Goal: Task Accomplishment & Management: Complete application form

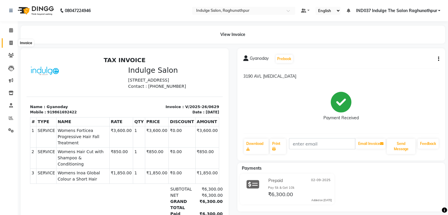
drag, startPoint x: 0, startPoint y: 0, endPoint x: 11, endPoint y: 42, distance: 42.9
click at [11, 42] on icon at bounding box center [10, 43] width 3 height 4
select select "service"
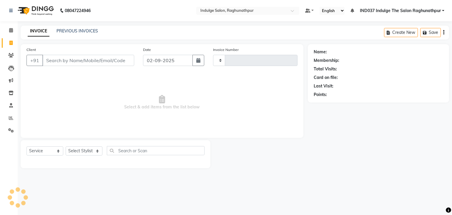
type input "0630"
select select "7475"
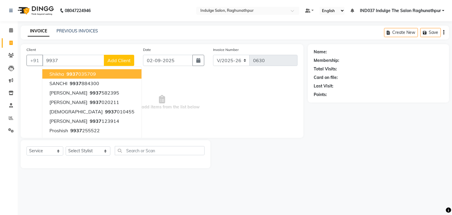
click at [87, 73] on ngb-highlight "9937 035709" at bounding box center [80, 74] width 31 height 6
type input "9937035709"
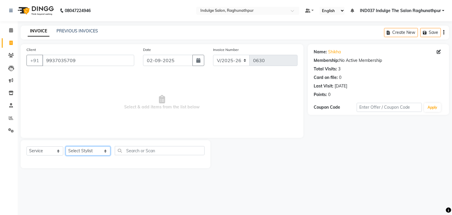
click at [110, 151] on select "Select Stylist [PERSON_NAME] Happy IND037 Indulge The Salon Raghunathpur [PERSO…" at bounding box center [88, 150] width 45 height 9
select select "66536"
click at [66, 147] on select "Select Stylist [PERSON_NAME] Happy IND037 Indulge The Salon Raghunathpur [PERSO…" at bounding box center [88, 150] width 45 height 9
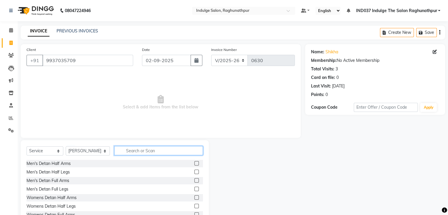
click at [140, 153] on input "text" at bounding box center [158, 150] width 88 height 9
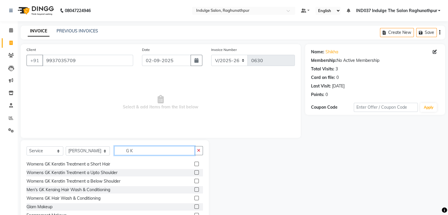
scroll to position [40, 0]
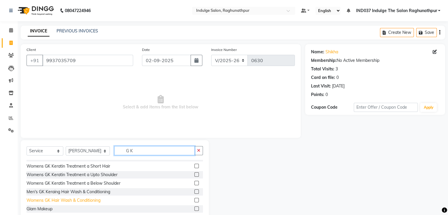
type input "G K"
click at [51, 202] on div "Womens GK Hair Wash & Conditioning" at bounding box center [64, 200] width 74 height 6
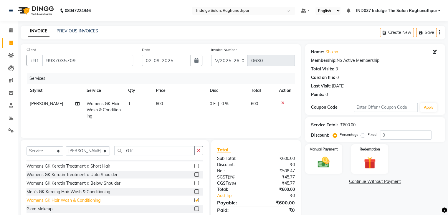
checkbox input "false"
click at [324, 151] on label "Manual Payment" at bounding box center [323, 149] width 29 height 6
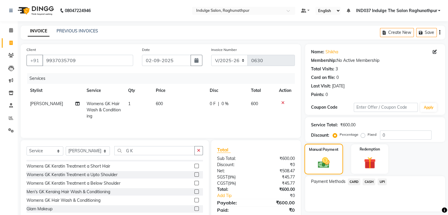
scroll to position [21, 0]
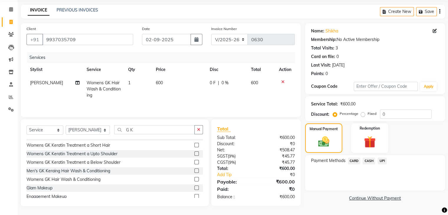
click at [383, 161] on span "UPI" at bounding box center [382, 161] width 9 height 7
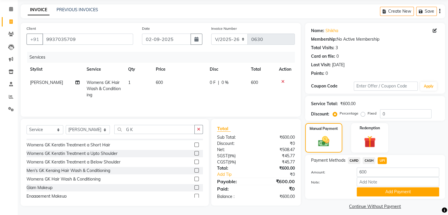
scroll to position [26, 0]
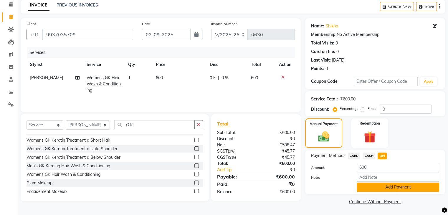
click at [385, 186] on button "Add Payment" at bounding box center [398, 187] width 82 height 9
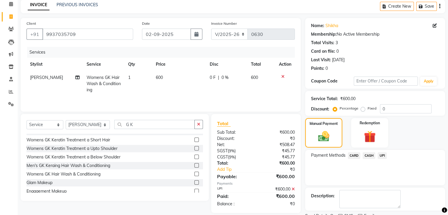
scroll to position [50, 0]
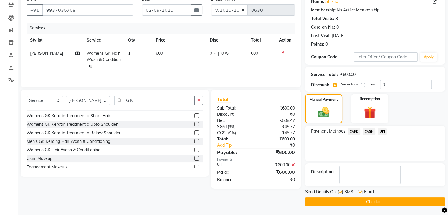
click at [361, 193] on label at bounding box center [360, 192] width 4 height 4
click at [361, 193] on input "checkbox" at bounding box center [360, 193] width 4 height 4
checkbox input "false"
click at [340, 193] on label at bounding box center [340, 192] width 4 height 4
click at [340, 193] on input "checkbox" at bounding box center [340, 193] width 4 height 4
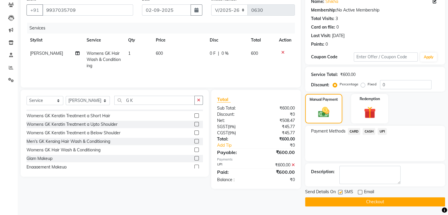
checkbox input "false"
click at [349, 199] on button "Checkout" at bounding box center [375, 201] width 140 height 9
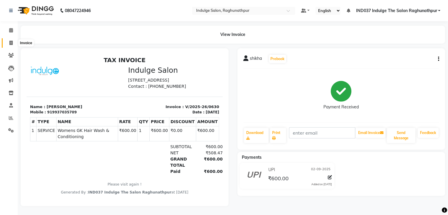
click at [14, 44] on span at bounding box center [11, 43] width 10 height 7
select select "service"
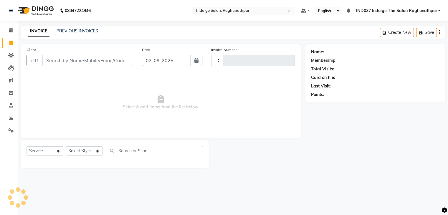
type input "0631"
select select "7475"
click at [77, 60] on input "Client" at bounding box center [88, 60] width 92 height 11
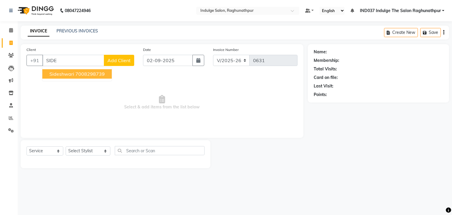
click at [95, 70] on button "Sideshwari 7008298739" at bounding box center [77, 73] width 70 height 9
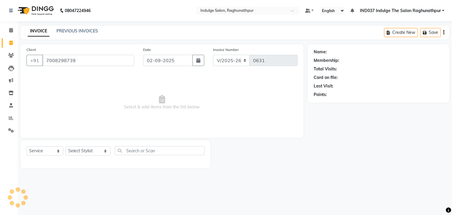
type input "7008298739"
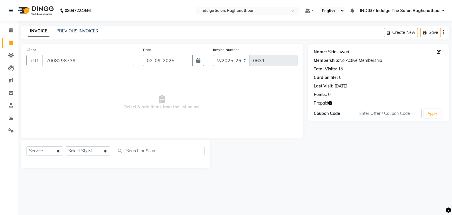
click at [343, 51] on link "Sideshwari" at bounding box center [338, 52] width 21 height 6
click at [9, 108] on icon at bounding box center [11, 105] width 4 height 4
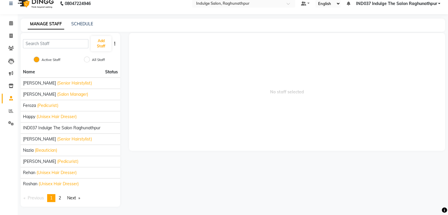
scroll to position [7, 0]
click at [61, 199] on span "2" at bounding box center [60, 197] width 2 height 5
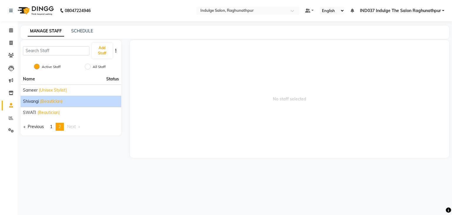
click at [72, 102] on div "shivangi (Beautician)" at bounding box center [71, 101] width 96 height 6
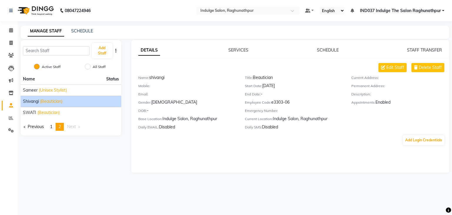
click at [77, 175] on main "MANAGE STAFF SCHEDULE Add Staff Active Staff All Staff Name Status Sameer (Unis…" at bounding box center [235, 104] width 435 height 156
click at [111, 176] on main "MANAGE STAFF SCHEDULE Add Staff Active Staff All Staff Name Status Sameer (Unis…" at bounding box center [235, 104] width 435 height 156
click at [35, 151] on div "Add Staff Active Staff All Staff Name Status Sameer (Unisex Stylist) shivangi (…" at bounding box center [71, 106] width 110 height 133
click at [9, 94] on icon at bounding box center [11, 93] width 5 height 4
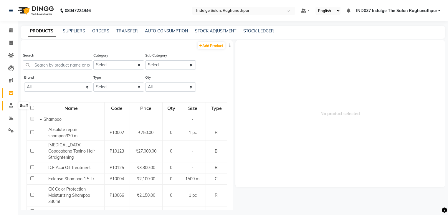
click at [8, 106] on span at bounding box center [11, 105] width 10 height 7
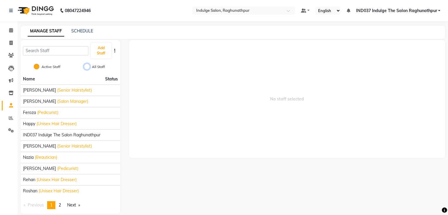
click at [85, 69] on input "All Staff" at bounding box center [87, 67] width 6 height 6
radio input "true"
radio input "false"
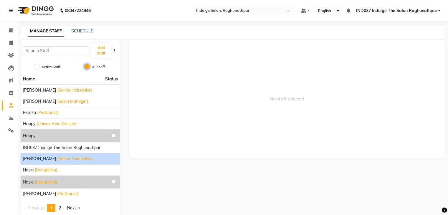
scroll to position [10, 0]
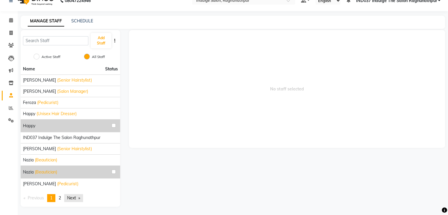
click at [80, 197] on link "Next page" at bounding box center [73, 198] width 19 height 8
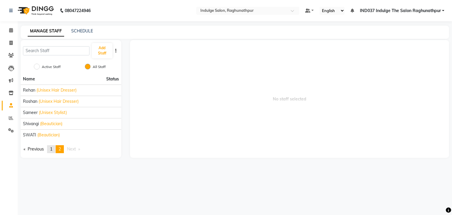
click at [51, 148] on link "page 1" at bounding box center [51, 149] width 8 height 8
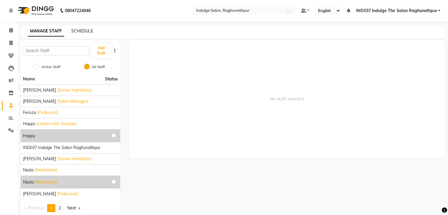
click at [87, 30] on link "SCHEDULE" at bounding box center [82, 30] width 22 height 5
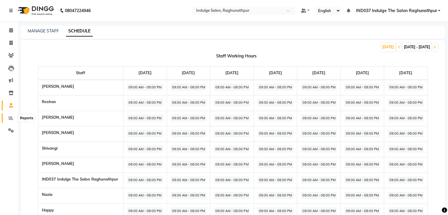
click at [10, 118] on icon at bounding box center [11, 118] width 4 height 4
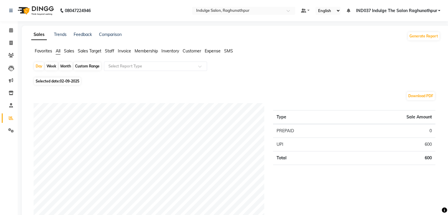
click at [112, 51] on span "Staff" at bounding box center [109, 50] width 9 height 5
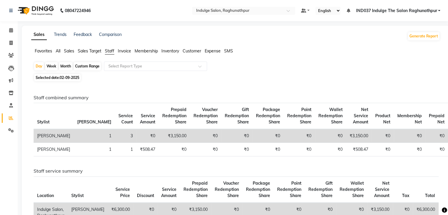
click at [92, 52] on span "Sales Target" at bounding box center [90, 50] width 24 height 5
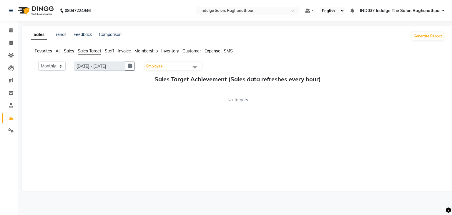
click at [74, 52] on span "Sales" at bounding box center [69, 50] width 10 height 5
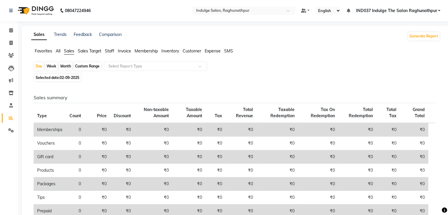
click at [65, 65] on div "Month" at bounding box center [66, 66] width 14 height 8
select select "9"
select select "2025"
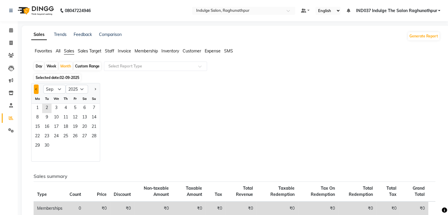
click at [34, 90] on button "Previous month" at bounding box center [36, 89] width 5 height 9
select select "8"
click at [140, 93] on div "Jan Feb Mar Apr May Jun Jul Aug Sep Oct Nov Dec 2015 2016 2017 2018 2019 2020 2…" at bounding box center [235, 122] width 409 height 79
click at [72, 108] on span "1" at bounding box center [74, 108] width 9 height 9
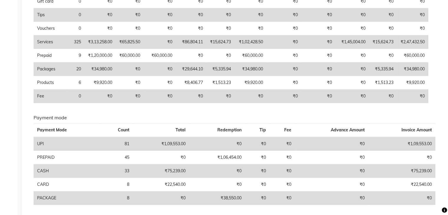
scroll to position [168, 0]
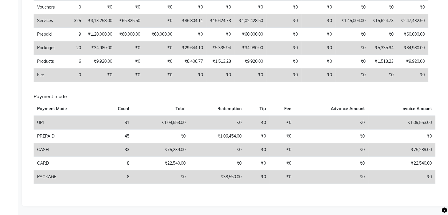
click at [171, 125] on td "₹1,09,553.00" at bounding box center [161, 123] width 56 height 14
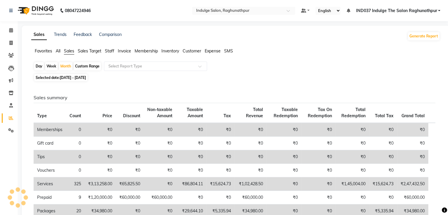
scroll to position [0, 0]
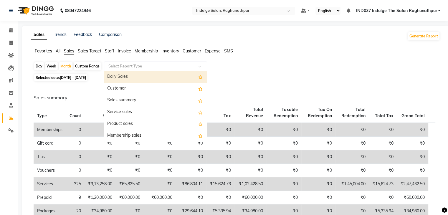
click at [131, 67] on input "text" at bounding box center [149, 66] width 85 height 6
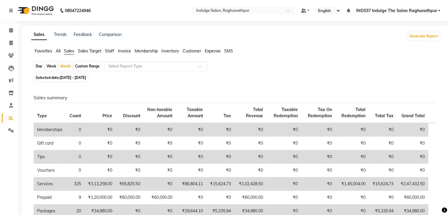
click at [109, 50] on span "Staff" at bounding box center [109, 50] width 9 height 5
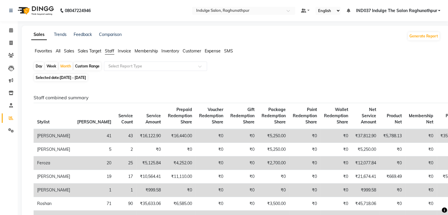
click at [87, 65] on div "Custom Range" at bounding box center [87, 66] width 27 height 8
select select "8"
select select "2025"
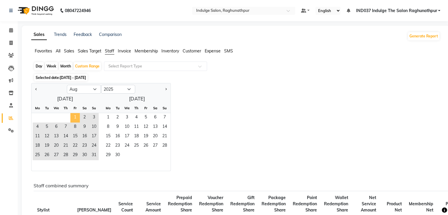
click at [73, 114] on span "1" at bounding box center [74, 117] width 9 height 9
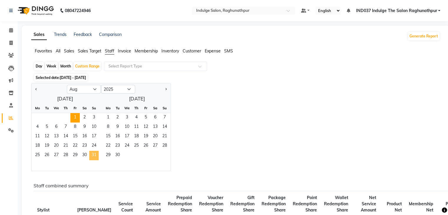
click at [94, 155] on span "31" at bounding box center [93, 155] width 9 height 9
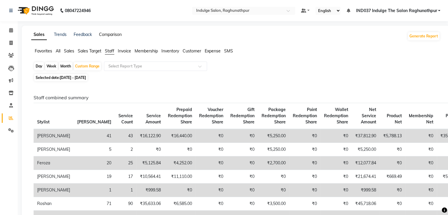
click at [117, 33] on link "Comparison" at bounding box center [110, 34] width 23 height 5
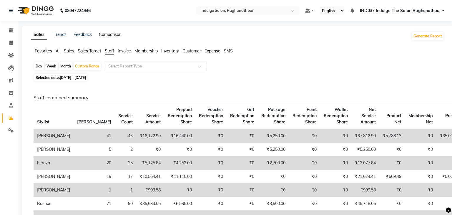
select select "single_date"
select select "single_date_dash"
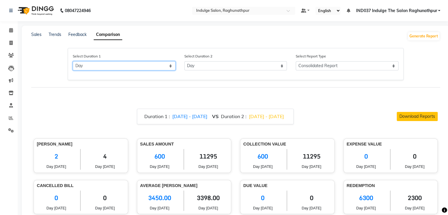
click at [172, 65] on select "Select Day Month Week Custom" at bounding box center [124, 65] width 103 height 9
select select "month"
click at [73, 62] on select "Select Day Month Week Custom" at bounding box center [124, 65] width 103 height 9
select select "9"
select select "2025"
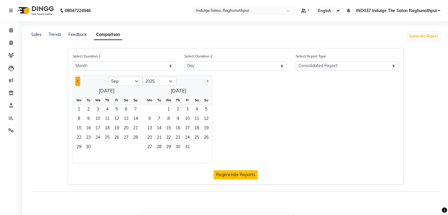
click at [77, 82] on span "Previous month" at bounding box center [78, 81] width 2 height 2
select select "8"
click at [117, 109] on span "1" at bounding box center [116, 109] width 9 height 9
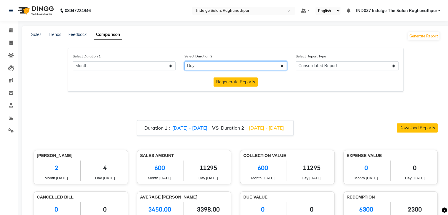
click at [283, 69] on select "Select Day Month Week Custom" at bounding box center [235, 65] width 103 height 9
select select "month_dash"
click at [184, 62] on select "Select Day Month Week Custom" at bounding box center [235, 65] width 103 height 9
select select "9"
select select "2025"
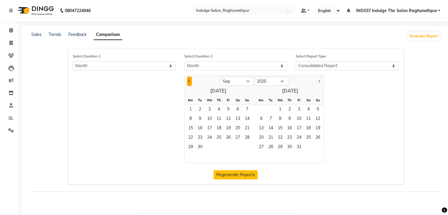
click at [190, 82] on button "Previous month" at bounding box center [189, 81] width 5 height 9
select select "8"
click at [230, 112] on span "1" at bounding box center [228, 109] width 9 height 9
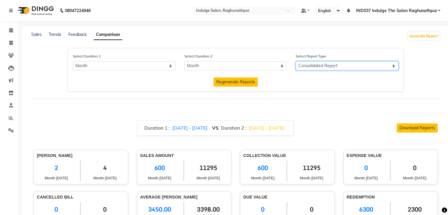
click at [394, 65] on select "Consolidated Report Business Level Retention Report Staff Level Retention Report" at bounding box center [347, 65] width 103 height 9
click at [298, 62] on select "Consolidated Report Business Level Retention Report Staff Level Retention Report" at bounding box center [347, 65] width 103 height 9
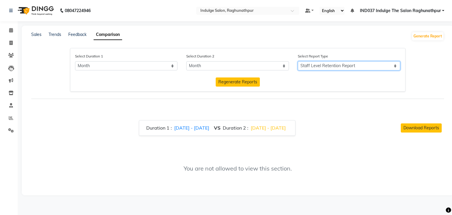
click at [397, 68] on select "Consolidated Report Business Level Retention Report Staff Level Retention Report" at bounding box center [349, 65] width 103 height 9
select select "Consolidated Report"
click at [298, 62] on select "Consolidated Report Business Level Retention Report Staff Level Retention Report" at bounding box center [349, 65] width 103 height 9
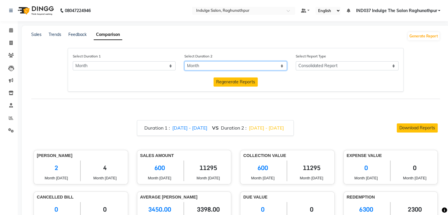
click at [283, 67] on select "Select Day Month Week Custom" at bounding box center [235, 65] width 103 height 9
click at [184, 62] on select "Select Day Month Week Custom" at bounding box center [235, 65] width 103 height 9
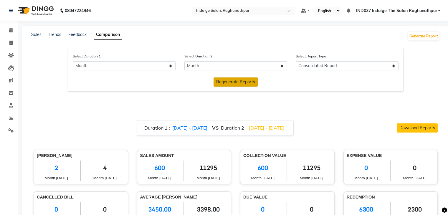
click at [229, 83] on span "Regenerate Reports" at bounding box center [235, 81] width 39 height 5
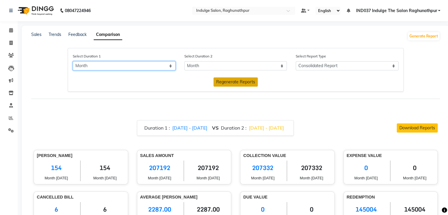
click at [169, 67] on select "Select Day Month Week Custom" at bounding box center [124, 65] width 103 height 9
click at [73, 62] on select "Select Day Month Week Custom" at bounding box center [124, 65] width 103 height 9
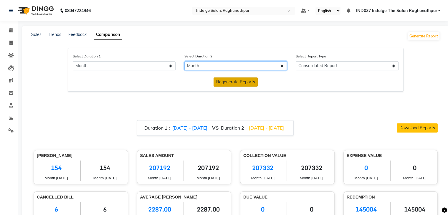
click at [282, 65] on select "Select Day Month Week Custom" at bounding box center [235, 65] width 103 height 9
click at [184, 62] on select "Select Day Month Week Custom" at bounding box center [235, 65] width 103 height 9
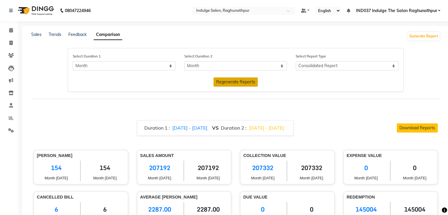
click at [242, 84] on span "Regenerate Reports" at bounding box center [235, 81] width 39 height 5
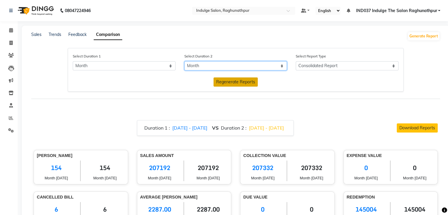
click at [281, 65] on select "Select Day Month Week Custom" at bounding box center [235, 65] width 103 height 9
select select "single_date_dash"
click at [184, 62] on select "Select Day Month Week Custom" at bounding box center [235, 65] width 103 height 9
select select "9"
select select "2025"
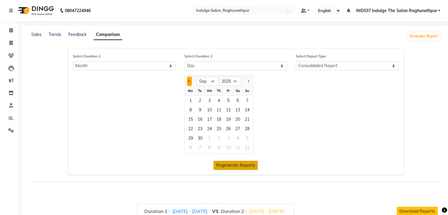
click at [191, 82] on button "Previous month" at bounding box center [189, 81] width 5 height 9
select select "7"
click at [200, 99] on div "1" at bounding box center [199, 100] width 9 height 9
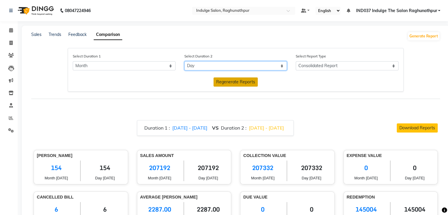
drag, startPoint x: 283, startPoint y: 65, endPoint x: 199, endPoint y: 91, distance: 87.4
click at [199, 91] on div "Select Duration 1 Select Day Month Week Custom Select Duration 2 Select Day Mon…" at bounding box center [236, 70] width 336 height 44
select select "month_dash"
click at [184, 62] on select "Select Day Month Week Custom" at bounding box center [235, 65] width 103 height 9
select select "9"
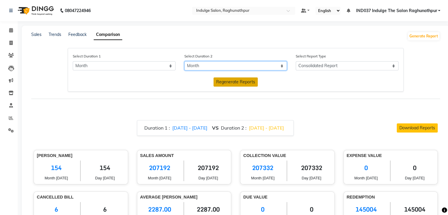
select select "2025"
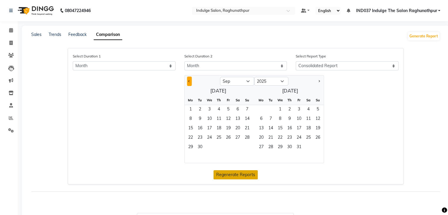
click at [190, 81] on span "Previous month" at bounding box center [189, 81] width 2 height 2
select select "7"
click at [219, 148] on span "31" at bounding box center [218, 147] width 9 height 9
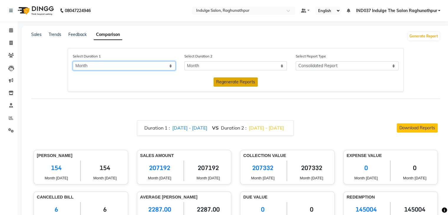
click at [172, 66] on select "Select Day Month Week Custom" at bounding box center [124, 65] width 103 height 9
select select "single_date"
click at [73, 62] on select "Select Day Month Week Custom" at bounding box center [124, 65] width 103 height 9
select select "9"
select select "2025"
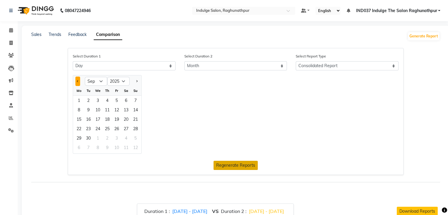
click at [77, 80] on button "Previous month" at bounding box center [77, 81] width 5 height 9
select select "7"
click at [86, 99] on div "1" at bounding box center [88, 100] width 9 height 9
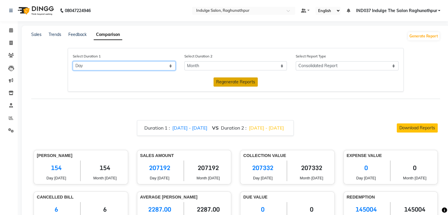
click at [167, 63] on select "Select Day Month Week Custom" at bounding box center [124, 65] width 103 height 9
select select "month"
click at [73, 62] on select "Select Day Month Week Custom" at bounding box center [124, 65] width 103 height 9
select select "9"
select select "2025"
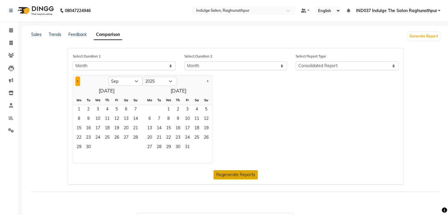
click at [76, 83] on button "Previous month" at bounding box center [77, 81] width 5 height 9
select select "7"
click at [109, 149] on span "31" at bounding box center [106, 147] width 9 height 9
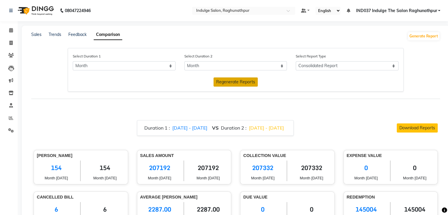
click at [245, 81] on span "Regenerate Reports" at bounding box center [235, 81] width 39 height 5
click at [82, 34] on link "Feedback" at bounding box center [77, 34] width 18 height 5
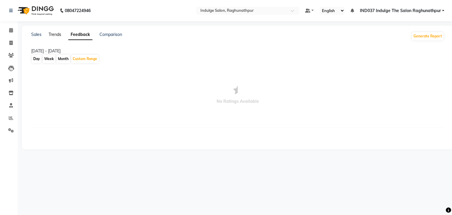
click at [58, 33] on link "Trends" at bounding box center [55, 34] width 13 height 5
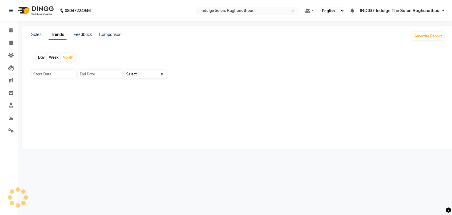
type input "01-09-2025"
type input "30-09-2025"
click at [35, 34] on link "Sales" at bounding box center [36, 34] width 10 height 5
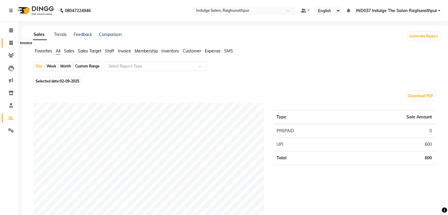
click at [12, 41] on icon at bounding box center [10, 43] width 3 height 4
select select "7475"
select select "service"
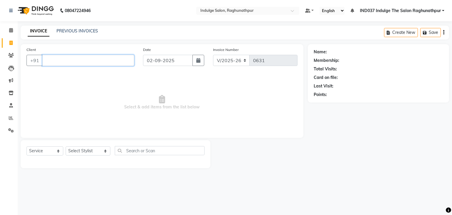
click at [81, 60] on input "Client" at bounding box center [88, 60] width 92 height 11
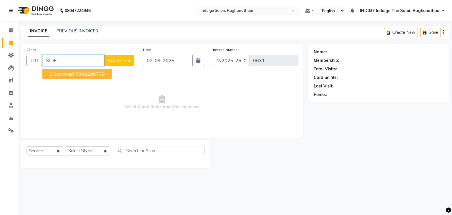
click at [85, 73] on ngb-highlight "7008298739" at bounding box center [89, 74] width 29 height 6
type input "7008298739"
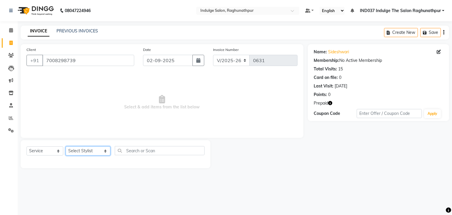
drag, startPoint x: 107, startPoint y: 150, endPoint x: 76, endPoint y: 49, distance: 105.5
click at [76, 49] on div "Client +91 7008298739 Date 02-09-2025 Invoice Number V/2025 V/2025-26 0631 Sele…" at bounding box center [162, 106] width 292 height 124
select select "66312"
click at [66, 147] on select "Select Stylist [PERSON_NAME] Happy IND037 Indulge The Salon Raghunathpur [PERSO…" at bounding box center [88, 150] width 45 height 9
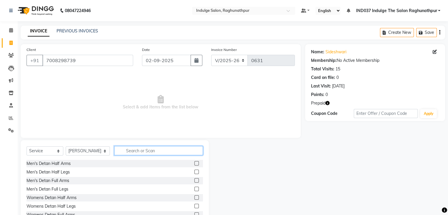
click at [143, 150] on input "text" at bounding box center [158, 150] width 88 height 9
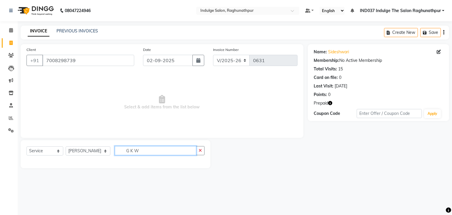
type input "G K"
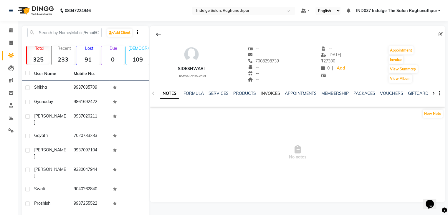
click at [267, 91] on link "INVOICES" at bounding box center [270, 93] width 19 height 5
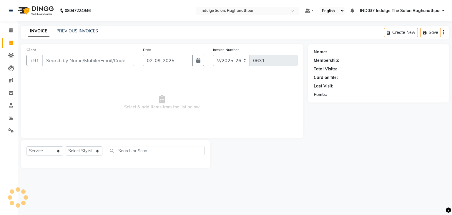
select select "7475"
select select "service"
click at [104, 151] on select "Select Stylist [PERSON_NAME] Happy IND037 Indulge The Salon Raghunathpur [PERSO…" at bounding box center [88, 150] width 45 height 9
select select "66312"
click at [66, 147] on select "Select Stylist [PERSON_NAME] Happy IND037 Indulge The Salon Raghunathpur [PERSO…" at bounding box center [88, 150] width 45 height 9
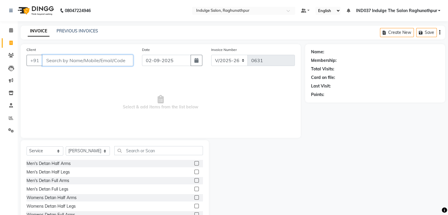
click at [103, 59] on input "Client" at bounding box center [87, 60] width 91 height 11
type input "D"
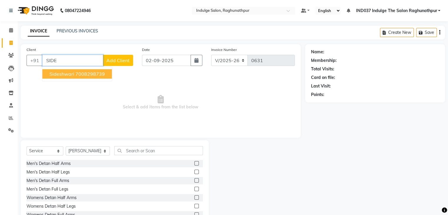
click at [95, 75] on ngb-highlight "7008298739" at bounding box center [89, 74] width 29 height 6
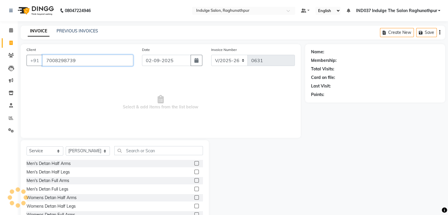
type input "7008298739"
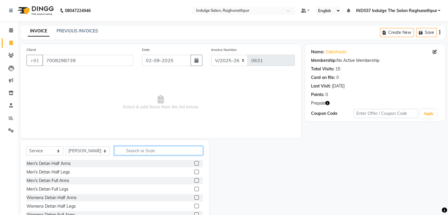
click at [145, 150] on input "text" at bounding box center [158, 150] width 88 height 9
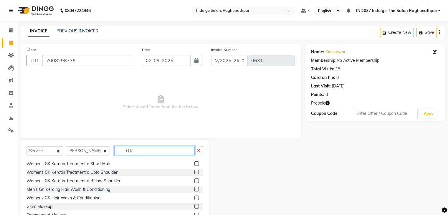
scroll to position [42, 0]
type input "G K"
click at [63, 199] on div "Womens GK Hair Wash & Conditioning" at bounding box center [64, 198] width 74 height 6
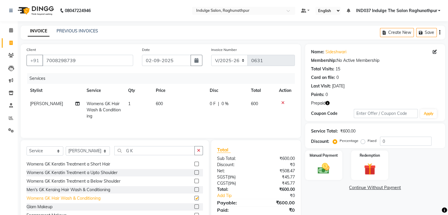
checkbox input "false"
click at [376, 165] on img at bounding box center [370, 169] width 20 height 15
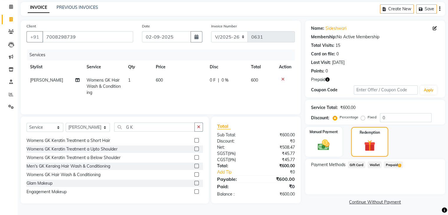
scroll to position [24, 0]
click at [393, 166] on span "Prepaid 2" at bounding box center [393, 164] width 19 height 7
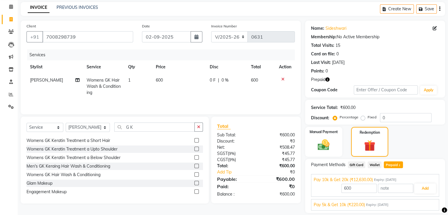
scroll to position [42, 0]
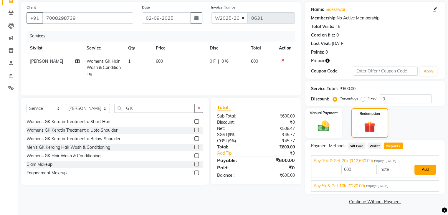
click at [428, 170] on button "Add" at bounding box center [425, 170] width 22 height 10
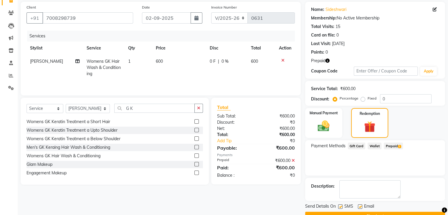
scroll to position [57, 0]
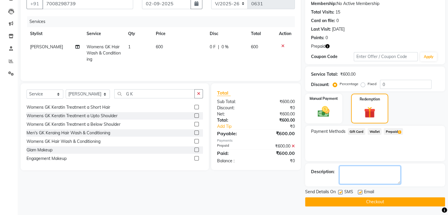
click at [351, 176] on textarea at bounding box center [369, 175] width 61 height 18
type textarea "13368 AVL [MEDICAL_DATA]"
click at [359, 190] on label at bounding box center [360, 192] width 4 height 4
click at [359, 191] on input "checkbox" at bounding box center [360, 193] width 4 height 4
checkbox input "false"
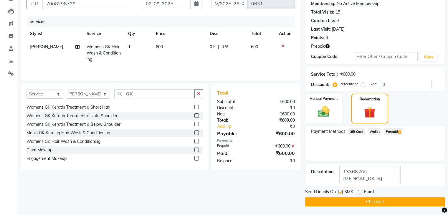
click at [339, 193] on label at bounding box center [340, 192] width 4 height 4
click at [339, 193] on input "checkbox" at bounding box center [340, 193] width 4 height 4
checkbox input "false"
click at [347, 202] on button "Checkout" at bounding box center [375, 201] width 140 height 9
